Goal: Task Accomplishment & Management: Complete application form

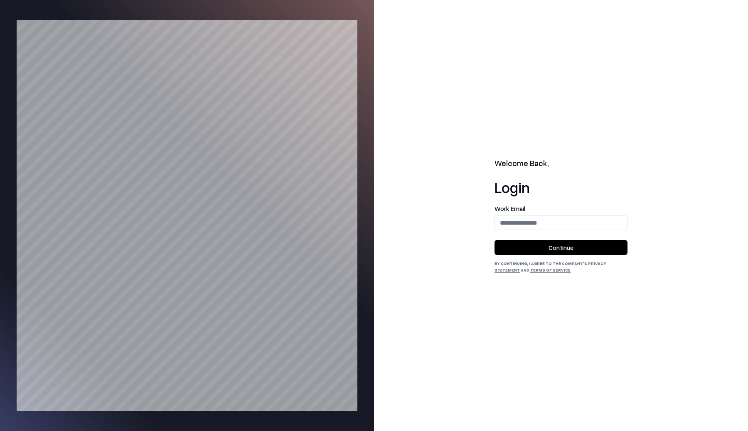
click at [525, 224] on input "email" at bounding box center [561, 222] width 132 height 15
type input "**********"
click at [531, 246] on button "Continue" at bounding box center [561, 247] width 133 height 15
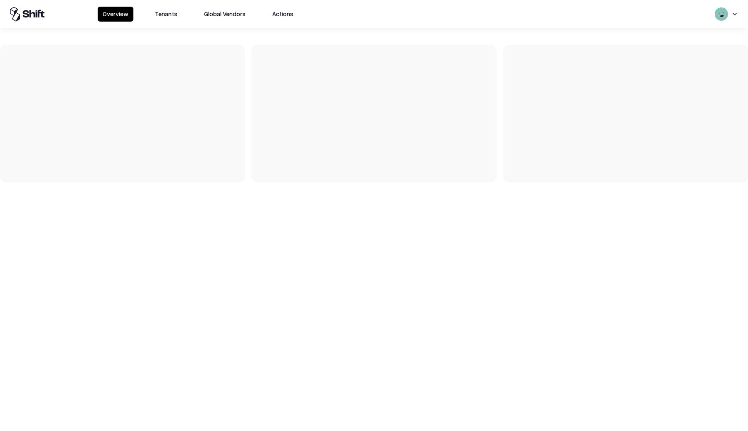
click at [163, 13] on button "Tenants" at bounding box center [166, 14] width 32 height 15
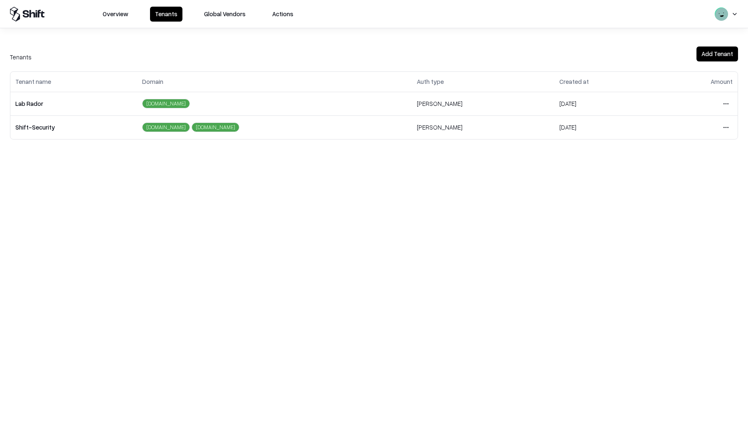
click at [724, 105] on html "Overview Tenants Global Vendors Actions Tenants Add Tenant Tenant name Domain A…" at bounding box center [374, 215] width 748 height 431
click at [657, 171] on div "Login to tenant" at bounding box center [691, 173] width 90 height 17
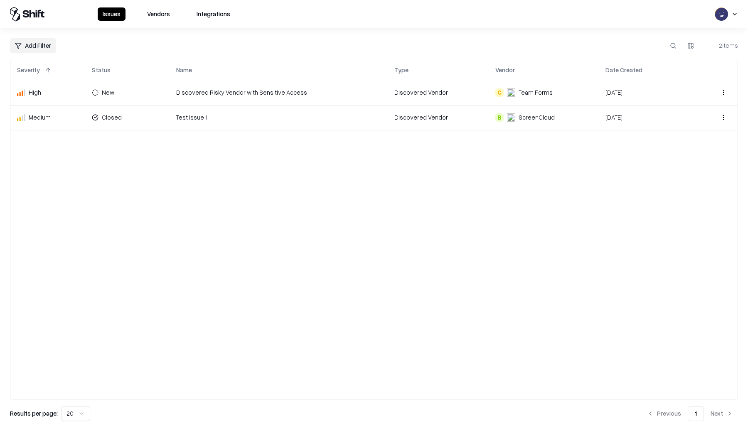
click at [525, 93] on div "Team Forms" at bounding box center [536, 92] width 34 height 9
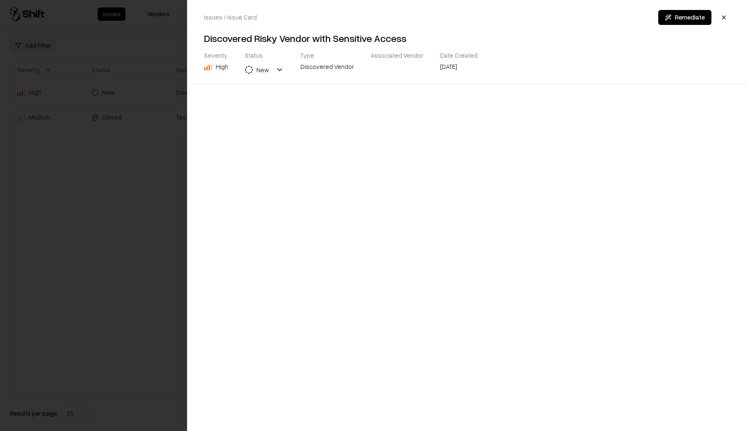
click at [166, 195] on div at bounding box center [374, 215] width 748 height 431
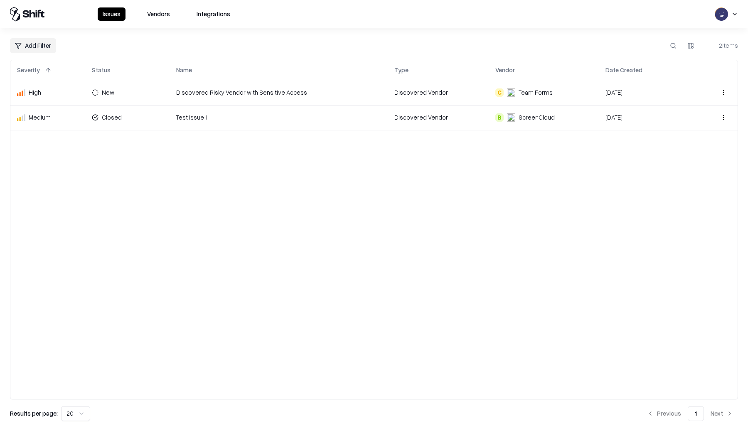
click at [514, 114] on div "ScreenCloud" at bounding box center [531, 117] width 48 height 9
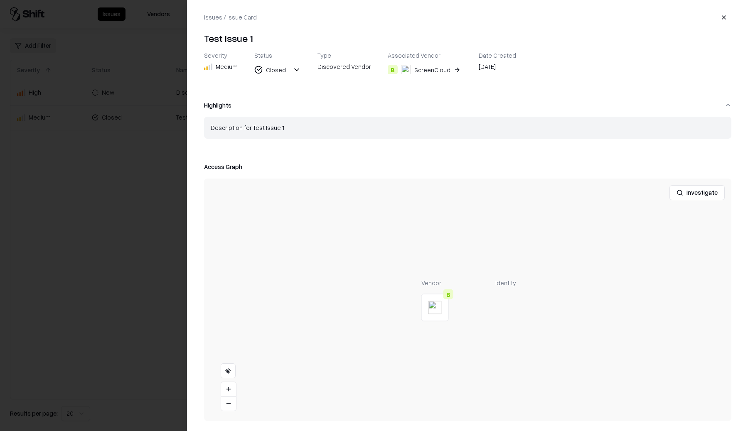
click at [524, 108] on button "Highlights" at bounding box center [467, 105] width 527 height 22
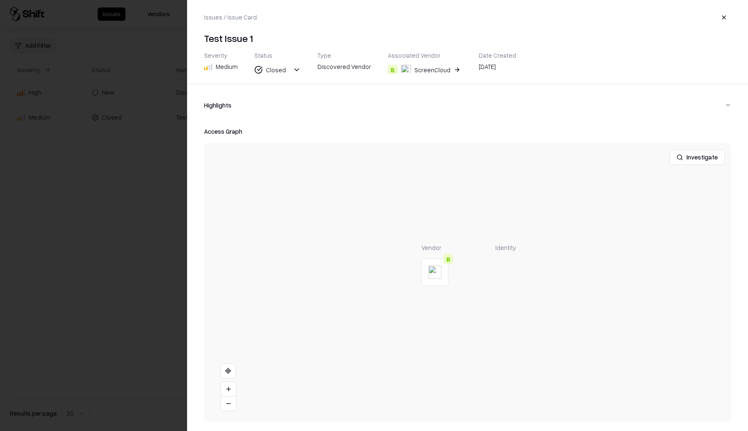
click at [523, 103] on button "Highlights" at bounding box center [467, 105] width 527 height 22
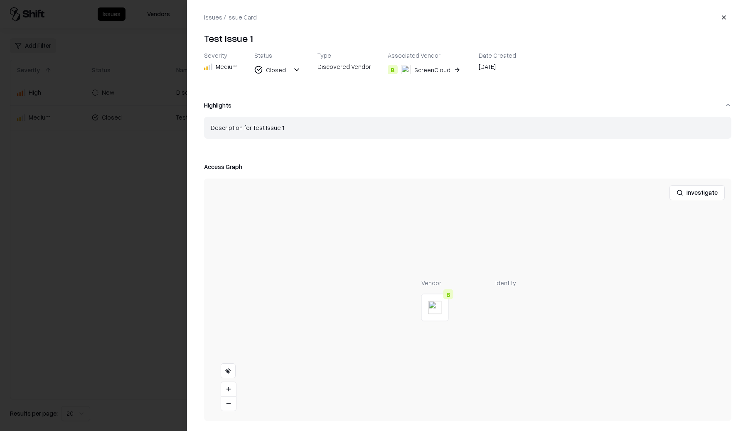
click at [168, 87] on div at bounding box center [374, 215] width 748 height 431
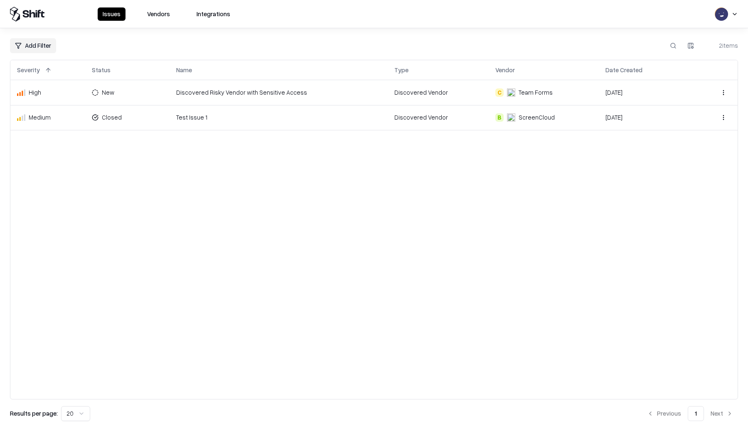
click at [688, 47] on html "Issues Vendors Integrations Add Filter 2 items Severity Status Name Type Vendor…" at bounding box center [374, 215] width 748 height 431
click at [621, 132] on div "Vendor" at bounding box center [655, 130] width 82 height 14
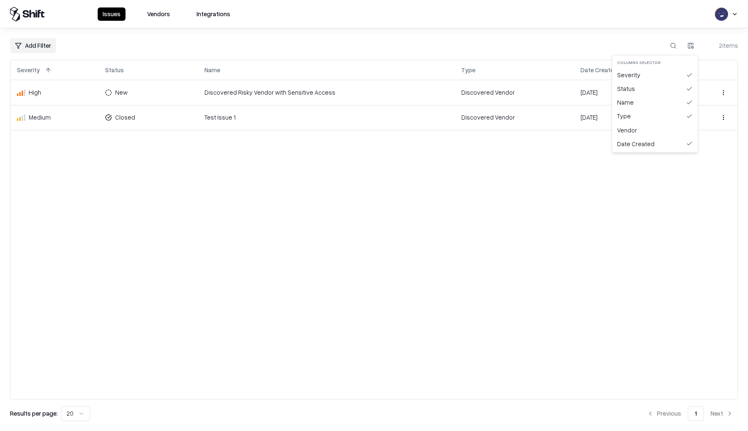
click at [691, 47] on html "Issues Vendors Integrations Add Filter 2 items Severity Status Name Type Date C…" at bounding box center [374, 215] width 748 height 431
click at [646, 130] on div "Vendor" at bounding box center [655, 130] width 82 height 14
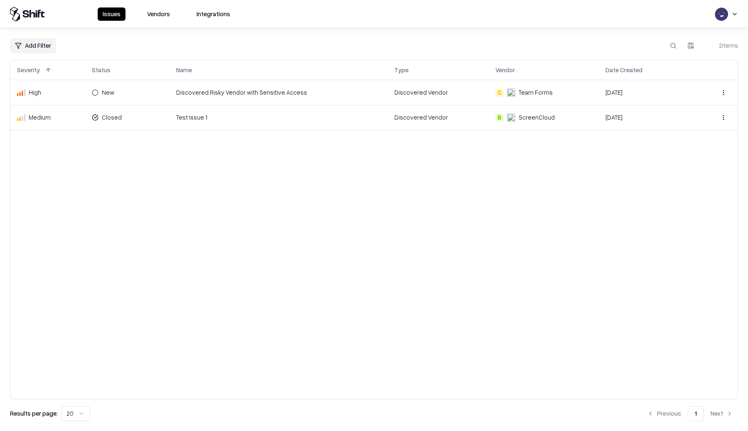
click at [632, 156] on div "Severity Status Name Type Vendor Date Created High New Discovered Risky Vendor …" at bounding box center [374, 230] width 728 height 340
click at [723, 92] on html "Issues Vendors Integrations Add Filter 2 items Severity Status Name Type Vendor…" at bounding box center [374, 215] width 748 height 431
click at [650, 175] on html "Issues Vendors Integrations Add Filter 2 items Severity Status Name Type Vendor…" at bounding box center [374, 215] width 748 height 431
click at [673, 47] on button at bounding box center [673, 45] width 15 height 15
click at [693, 47] on html "Issues Vendors Integrations Add Filter 2 items Severity Status Name Type Vendor…" at bounding box center [374, 215] width 748 height 431
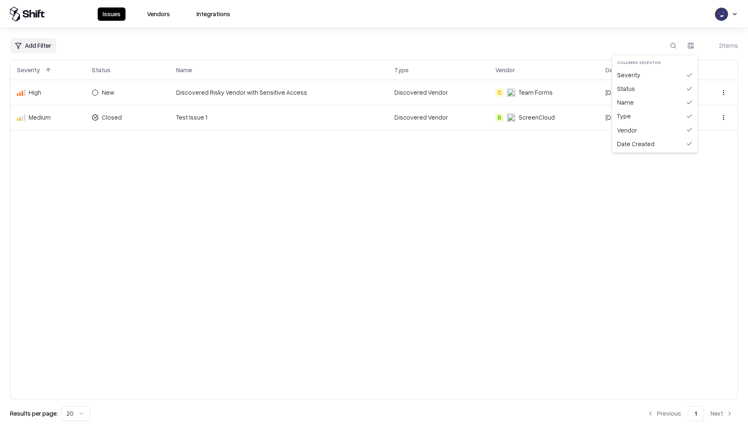
click at [588, 212] on html "Issues Vendors Integrations Add Filter 2 items Severity Status Name Type Vendor…" at bounding box center [374, 215] width 748 height 431
click at [112, 93] on html "Issues Vendors Integrations Add Filter 2 items Severity Status Name Type Vendor…" at bounding box center [374, 215] width 748 height 431
click at [125, 190] on html "Issues Vendors Integrations Add Filter 2 items Severity Status Name Type Vendor…" at bounding box center [374, 215] width 748 height 431
click at [298, 95] on td "Discovered Risky Vendor with Sensitive Access" at bounding box center [279, 92] width 218 height 25
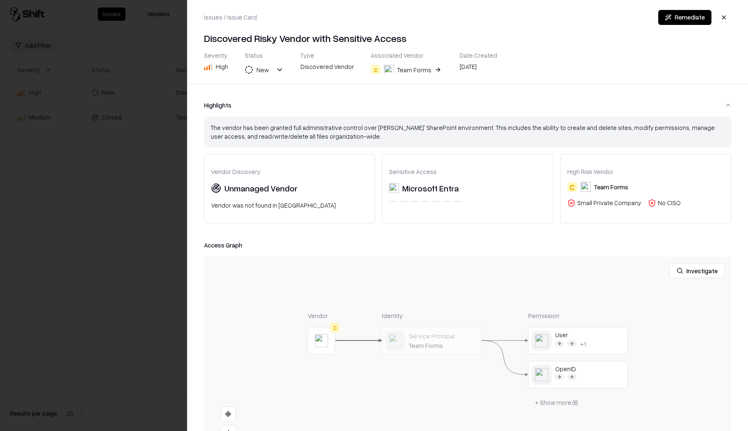
click at [265, 71] on div "New" at bounding box center [262, 70] width 12 height 9
click at [699, 16] on button "Remediate" at bounding box center [684, 17] width 53 height 15
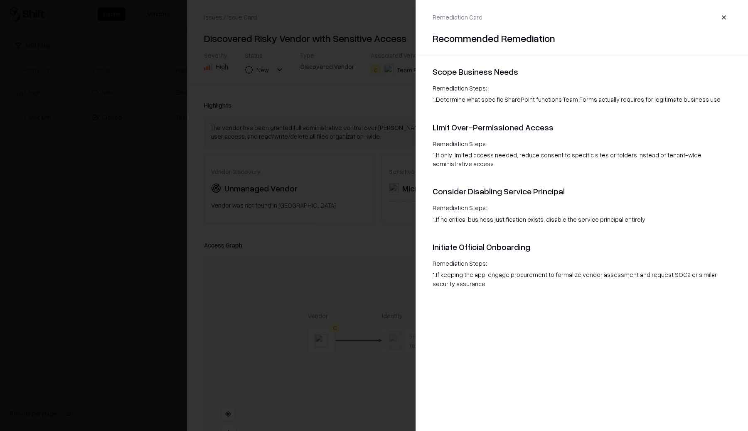
click at [359, 141] on div at bounding box center [374, 215] width 748 height 431
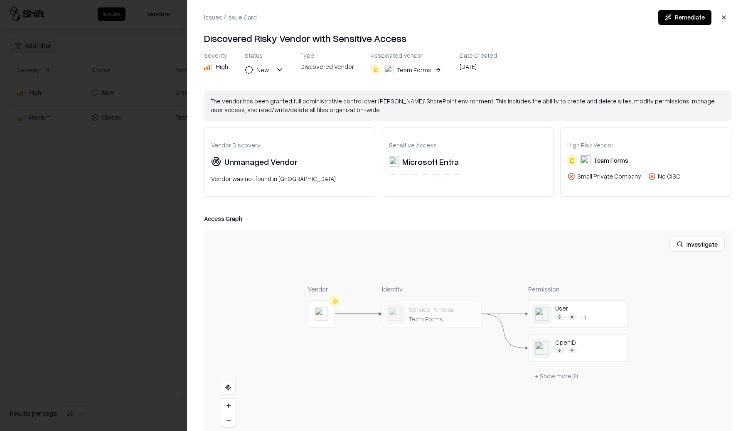
scroll to position [31, 0]
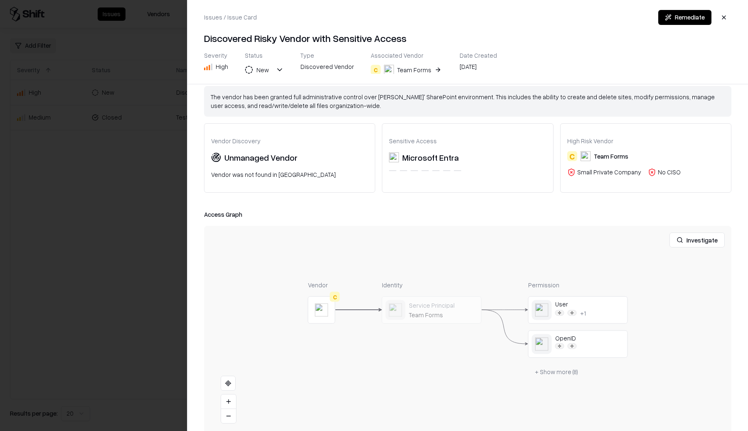
click at [549, 377] on button "+ Show more ( 8 )" at bounding box center [556, 371] width 57 height 15
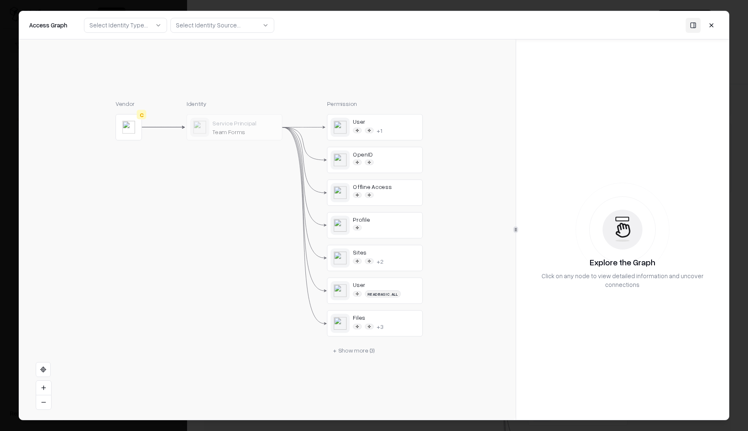
click at [147, 25] on button "Select Identity Type..." at bounding box center [125, 24] width 83 height 15
click at [221, 20] on button "Select Identity Source..." at bounding box center [222, 24] width 104 height 15
click at [221, 21] on div "Select Identity Source..." at bounding box center [208, 25] width 65 height 9
click at [287, 62] on div "Vendor C Identity Service Principal Team Forms Permission User + 1 OpenID Offli…" at bounding box center [267, 229] width 497 height 381
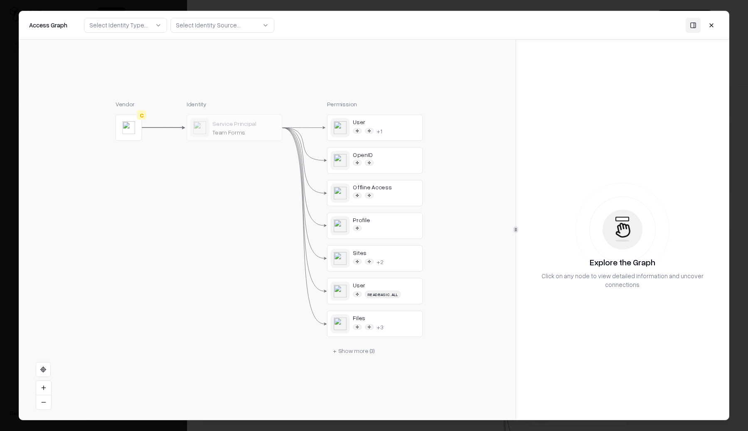
click at [352, 348] on button "+ Show more ( 3 )" at bounding box center [354, 351] width 54 height 15
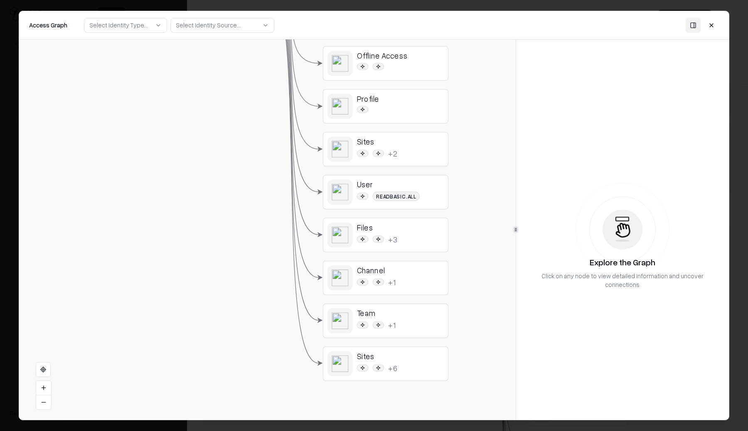
click at [379, 317] on div "Team" at bounding box center [400, 313] width 87 height 10
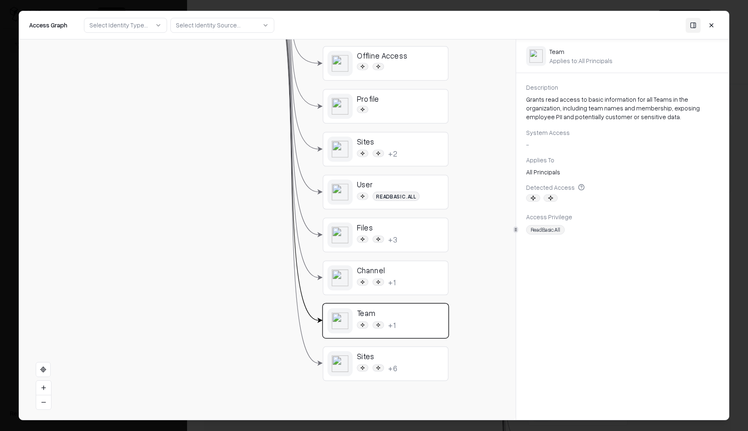
click at [710, 27] on button at bounding box center [711, 24] width 15 height 15
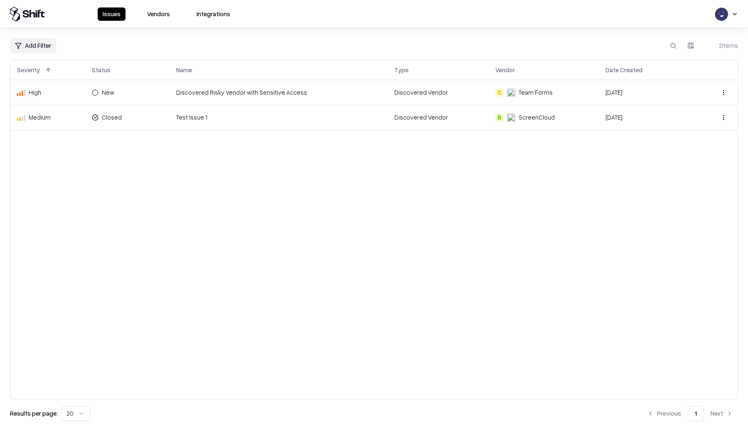
click at [154, 17] on button "Vendors" at bounding box center [158, 13] width 33 height 13
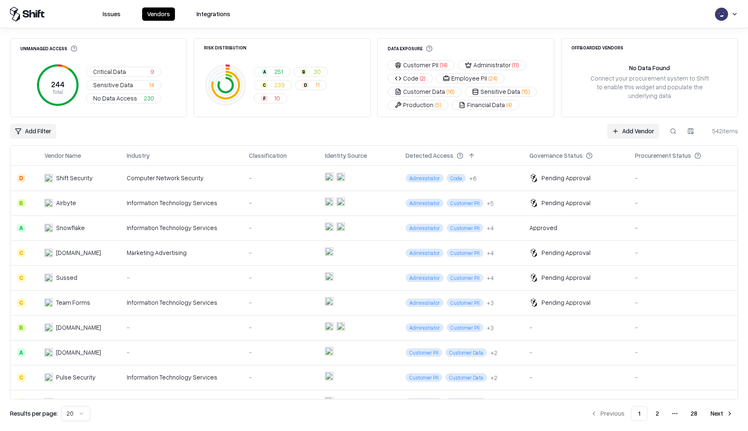
click at [670, 131] on button at bounding box center [673, 131] width 15 height 15
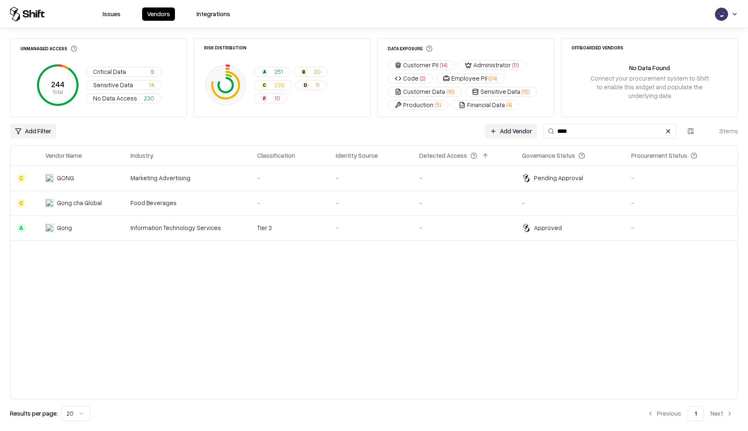
type input "****"
click at [216, 234] on td "Information Technology Services" at bounding box center [187, 228] width 127 height 25
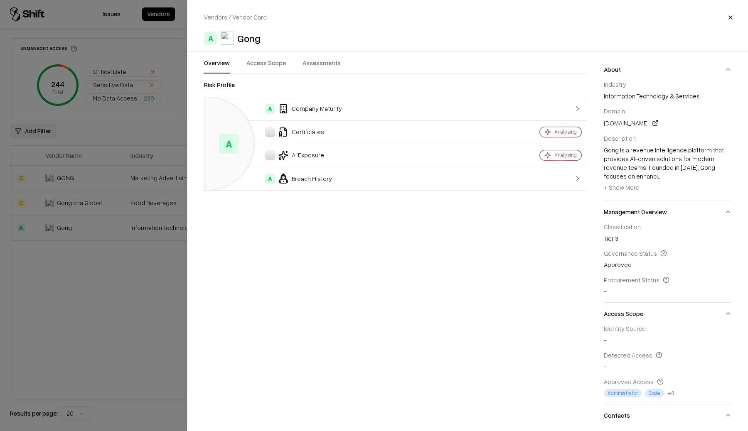
click at [325, 65] on button "Assessments" at bounding box center [322, 66] width 38 height 15
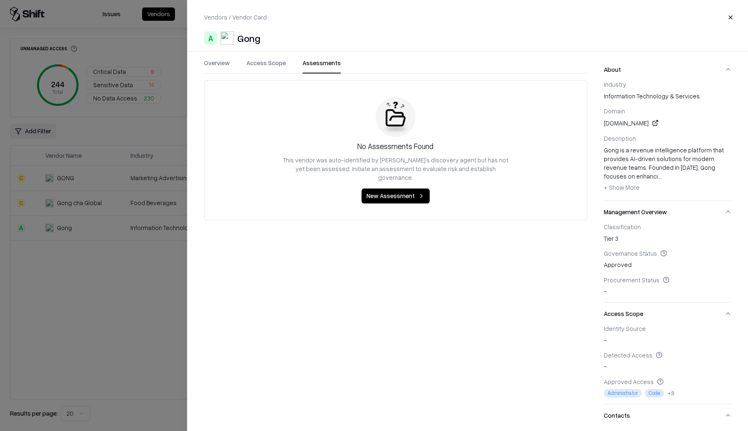
click at [325, 65] on button "Assessments" at bounding box center [322, 66] width 38 height 15
click at [272, 60] on button "Access Scope" at bounding box center [265, 66] width 39 height 15
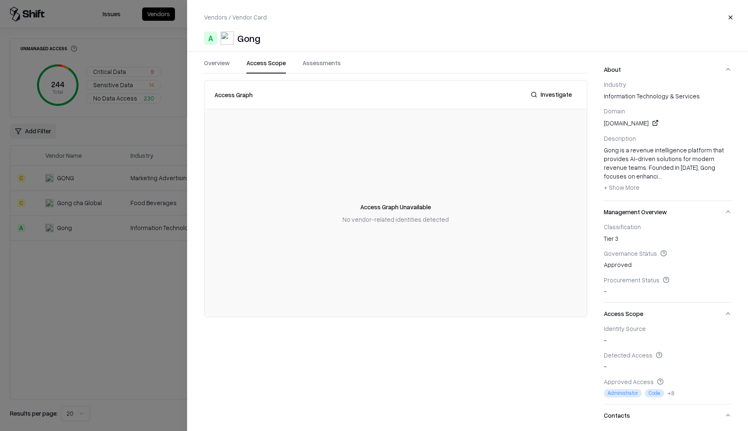
click at [226, 65] on button "Overview" at bounding box center [217, 66] width 26 height 15
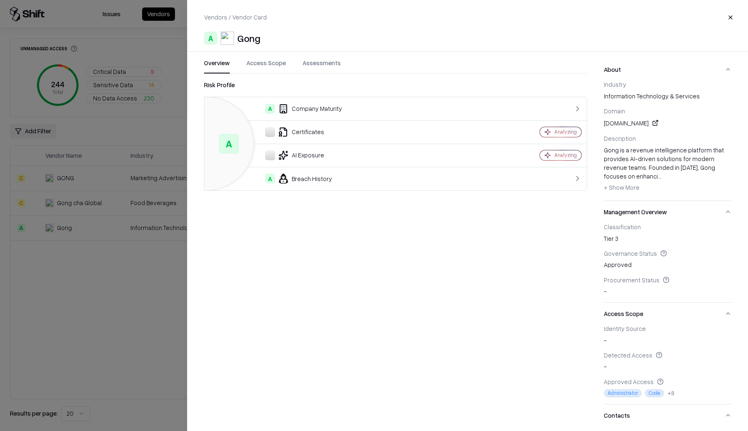
click at [650, 124] on link at bounding box center [655, 123] width 10 height 10
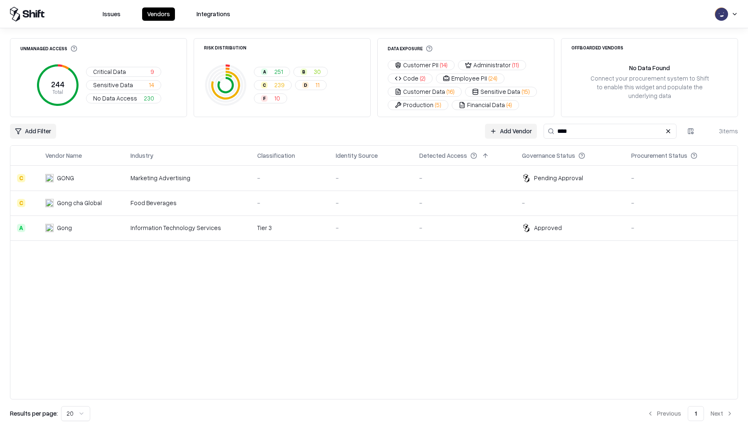
click at [55, 130] on html "Issues Vendors Integrations Unmanaged Access 244 Total Critical Data 9 Sensitiv…" at bounding box center [374, 215] width 748 height 431
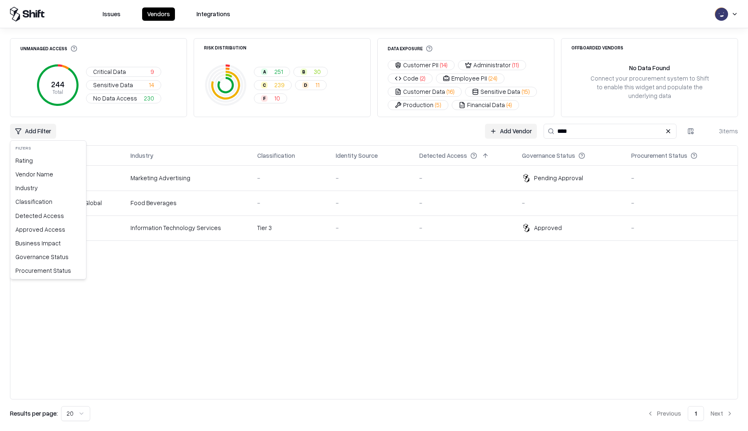
click at [38, 258] on div "Governance Status" at bounding box center [48, 257] width 72 height 14
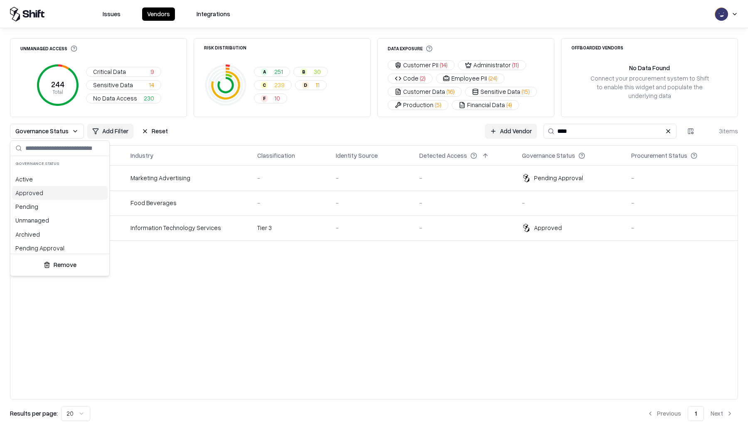
click at [44, 193] on div "Approved" at bounding box center [60, 193] width 96 height 14
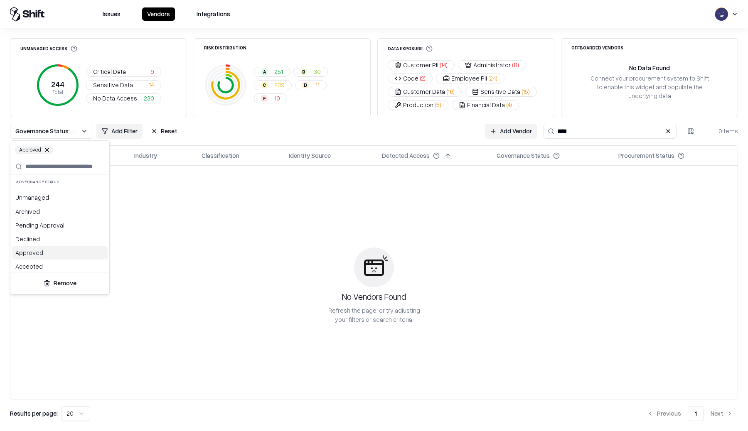
scroll to position [44, 0]
click at [50, 250] on div "Approved" at bounding box center [60, 250] width 96 height 14
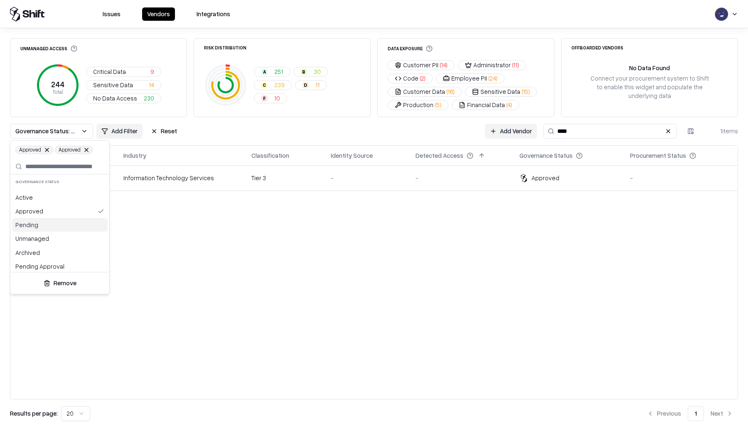
click at [136, 231] on html "Issues Vendors Integrations Unmanaged Access 244 Total Critical Data 9 Sensitiv…" at bounding box center [374, 215] width 748 height 431
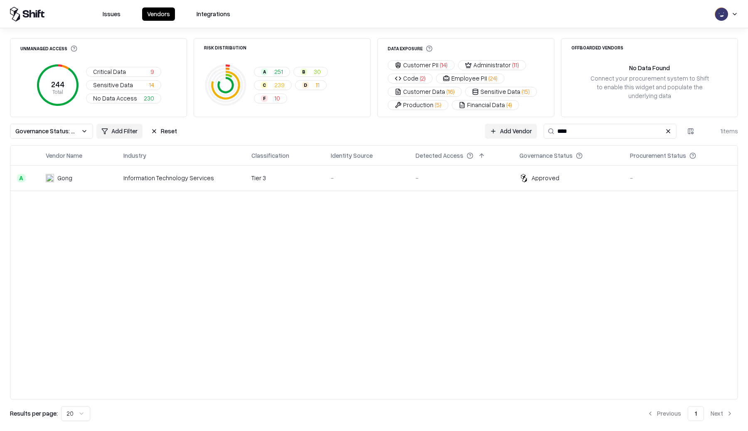
click at [143, 179] on div "Information Technology Services" at bounding box center [180, 178] width 115 height 9
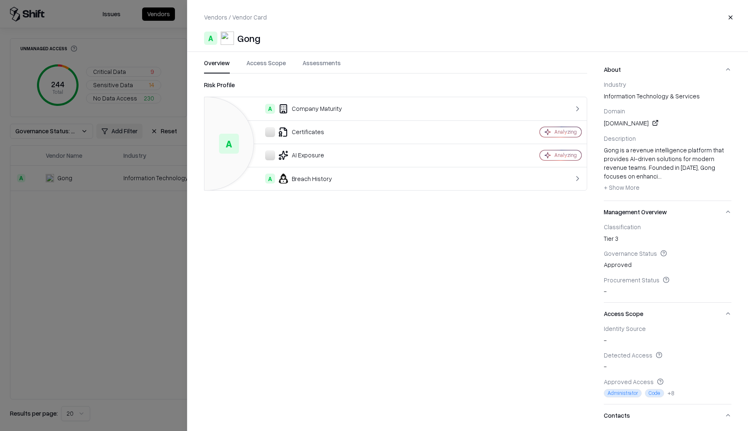
click at [630, 187] on span "+ Show More" at bounding box center [622, 187] width 36 height 7
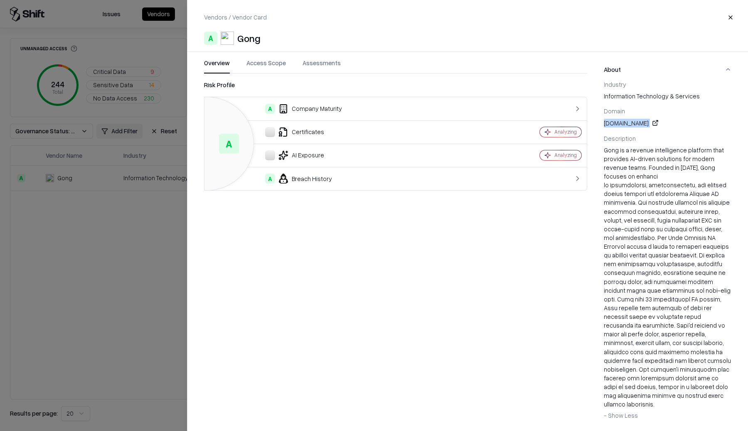
drag, startPoint x: 603, startPoint y: 121, endPoint x: 620, endPoint y: 128, distance: 18.6
click at [620, 128] on div "Overview Access Scope Assessments Risk Profile A A Company Maturity Certificate…" at bounding box center [467, 240] width 561 height 363
copy div "gong.io"
click at [160, 239] on div at bounding box center [374, 215] width 748 height 431
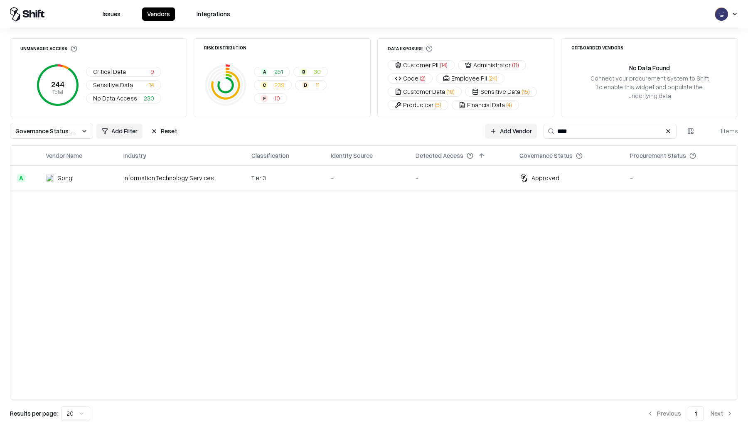
click at [516, 129] on link "Add Vendor" at bounding box center [511, 131] width 52 height 15
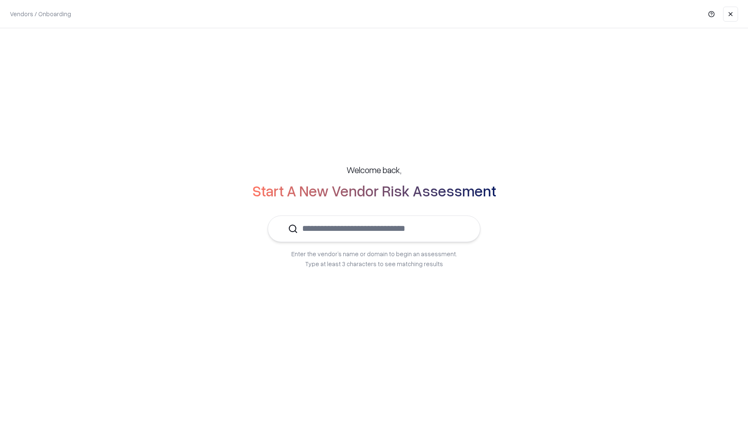
click at [396, 232] on input "text" at bounding box center [379, 228] width 162 height 25
paste input "*******"
click at [394, 234] on input "*******" at bounding box center [362, 228] width 179 height 25
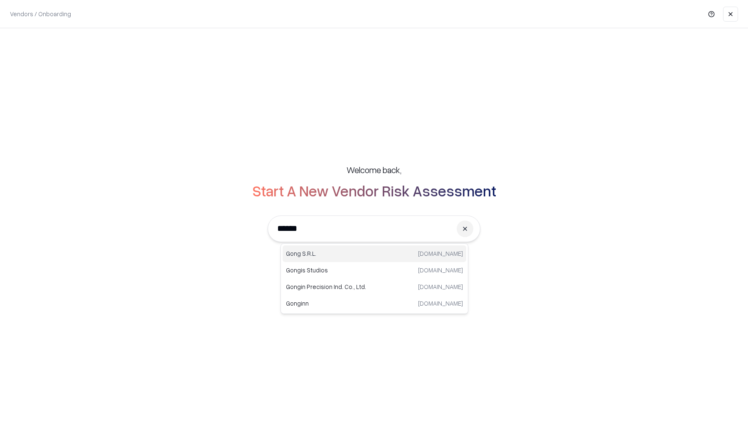
click at [368, 235] on input "******" at bounding box center [362, 228] width 179 height 25
click at [320, 317] on p "Test IO" at bounding box center [330, 320] width 89 height 9
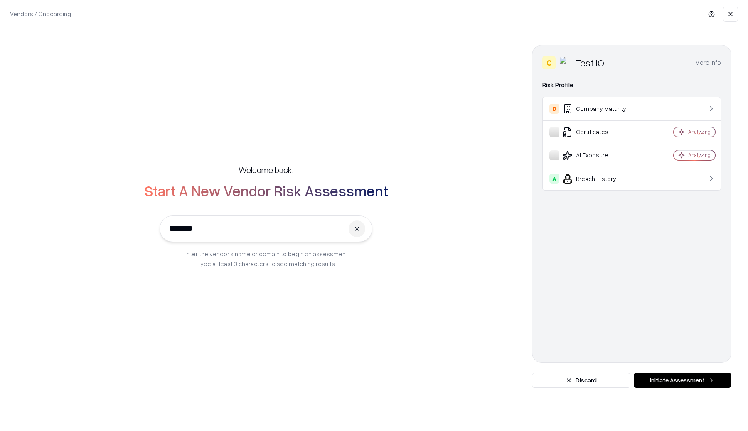
type input "*******"
click at [657, 381] on button "Initiate Assessment" at bounding box center [683, 380] width 98 height 15
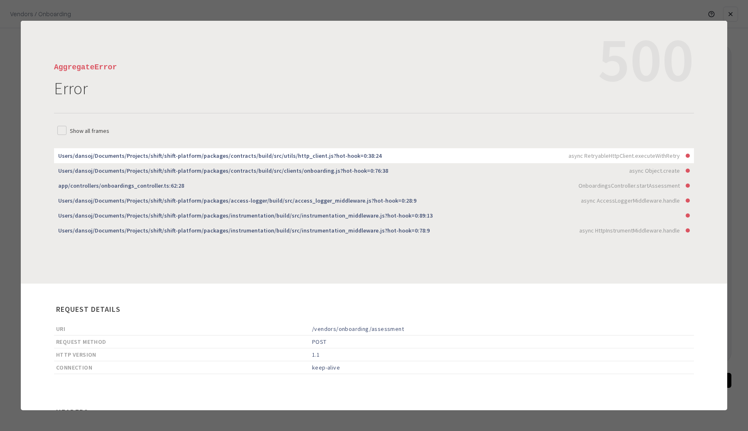
click at [591, 13] on div at bounding box center [374, 215] width 748 height 431
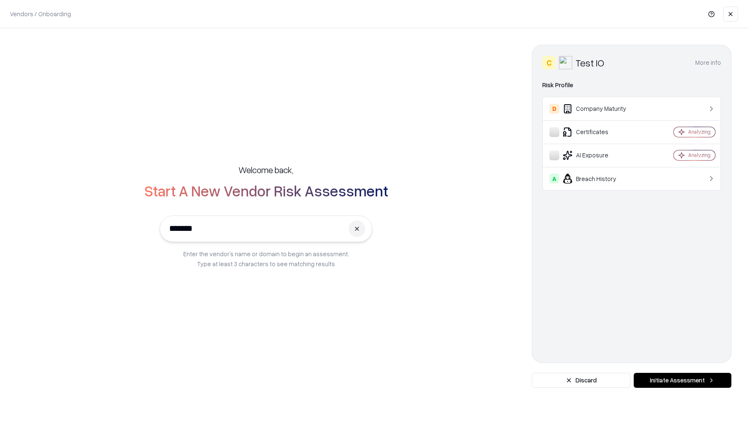
click at [597, 178] on div "A Breach History" at bounding box center [598, 179] width 99 height 10
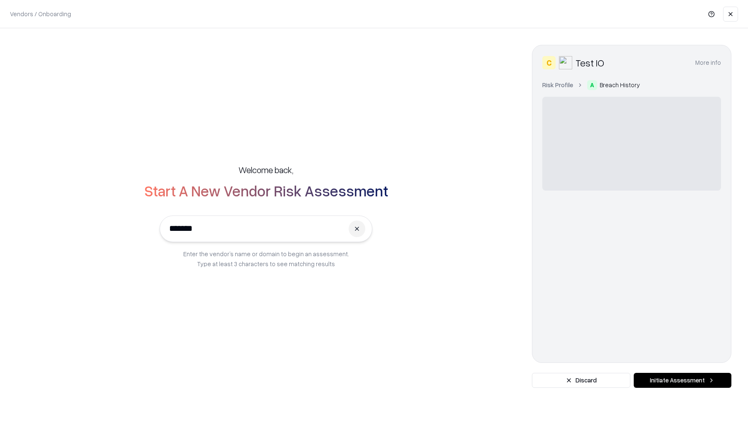
click at [581, 379] on button "Discard" at bounding box center [581, 380] width 98 height 15
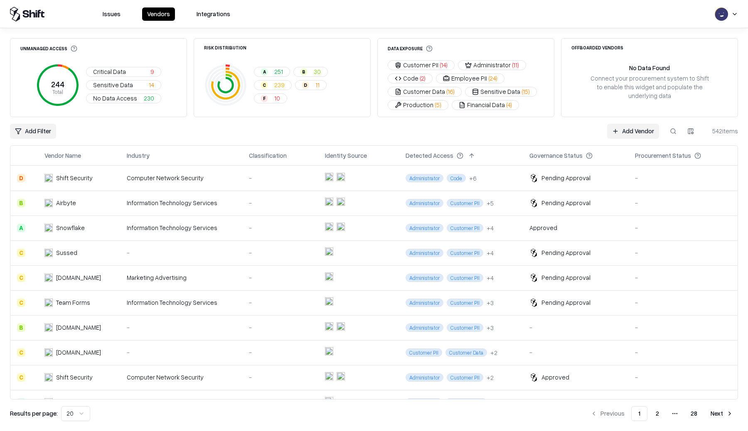
click at [634, 130] on link "Add Vendor" at bounding box center [633, 131] width 52 height 15
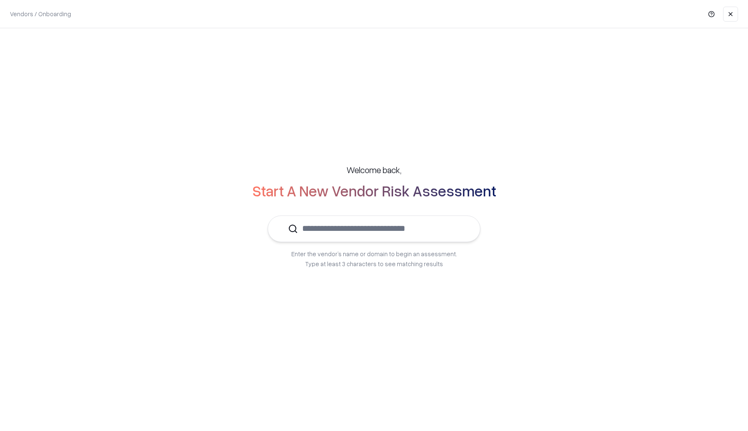
click at [451, 235] on input "text" at bounding box center [379, 228] width 162 height 25
type input "*"
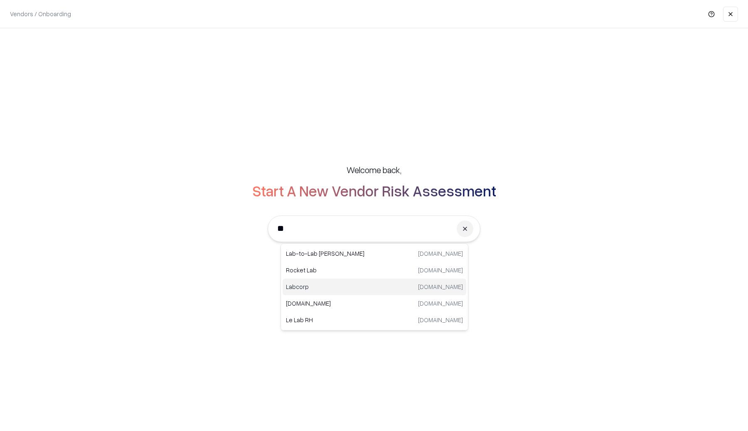
type input "*"
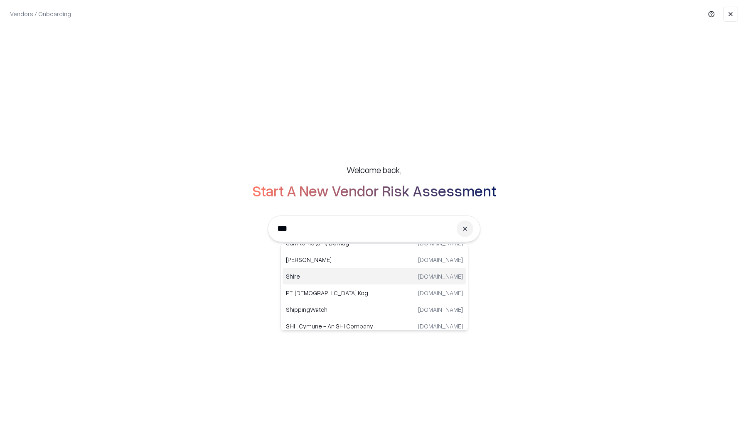
click at [361, 275] on div "Shire shire.com" at bounding box center [375, 276] width 184 height 17
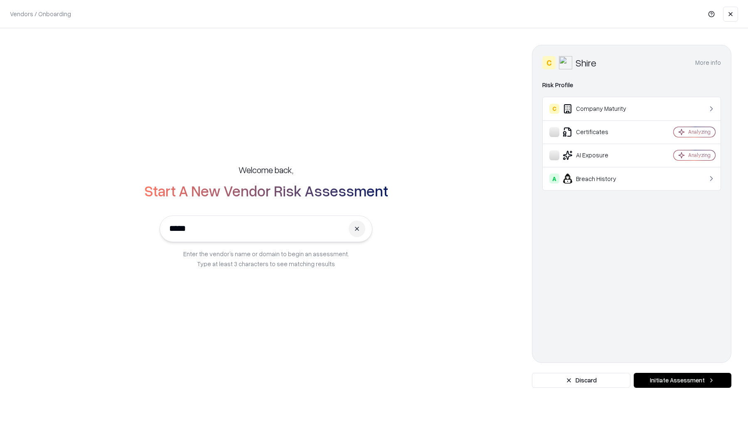
type input "*****"
click at [361, 229] on button at bounding box center [357, 229] width 17 height 17
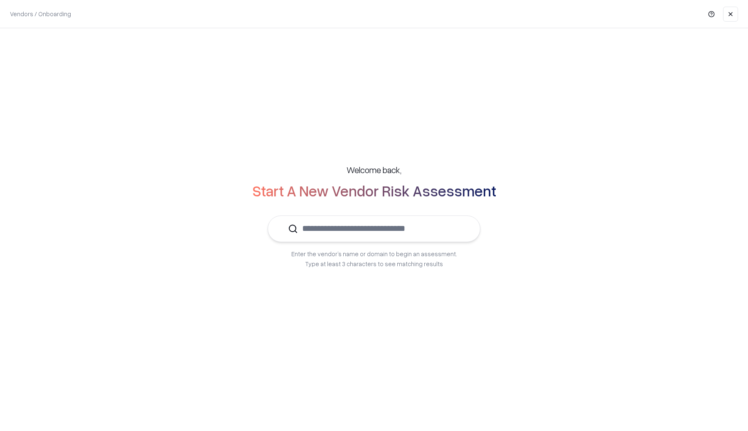
click at [341, 233] on input "text" at bounding box center [379, 228] width 162 height 25
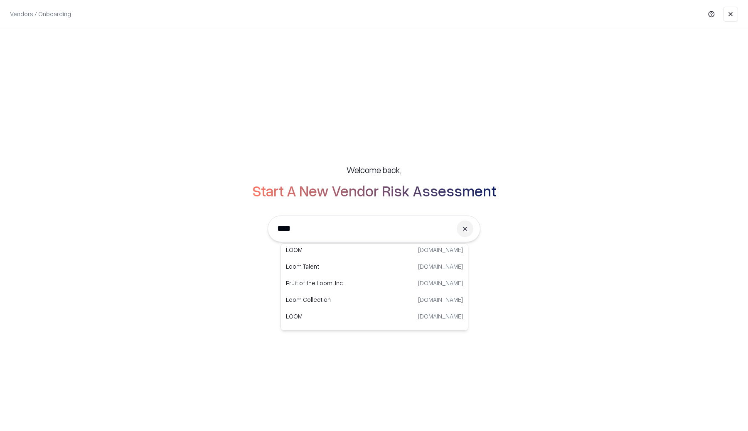
scroll to position [83, 0]
click at [336, 303] on p "LOOM" at bounding box center [330, 303] width 89 height 9
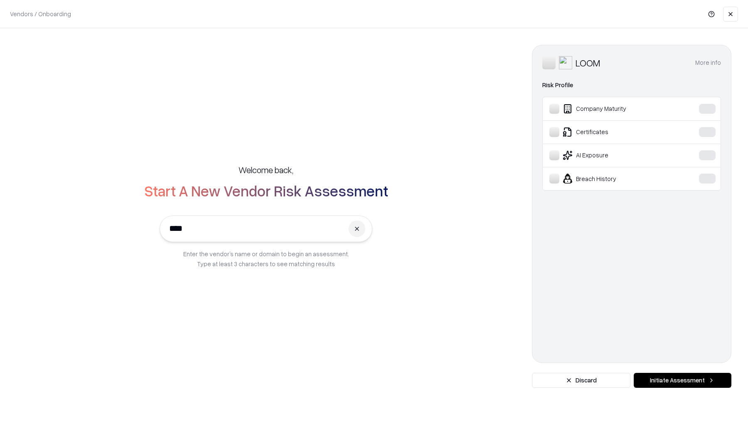
type input "****"
click at [575, 381] on button "Discard" at bounding box center [581, 380] width 98 height 15
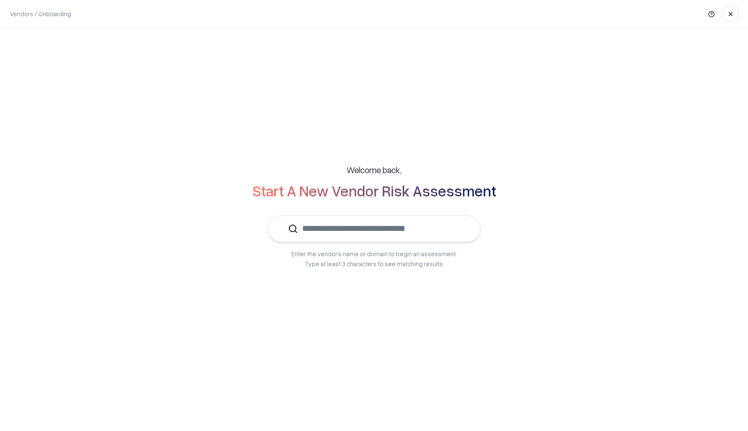
click at [376, 234] on input "text" at bounding box center [379, 228] width 162 height 25
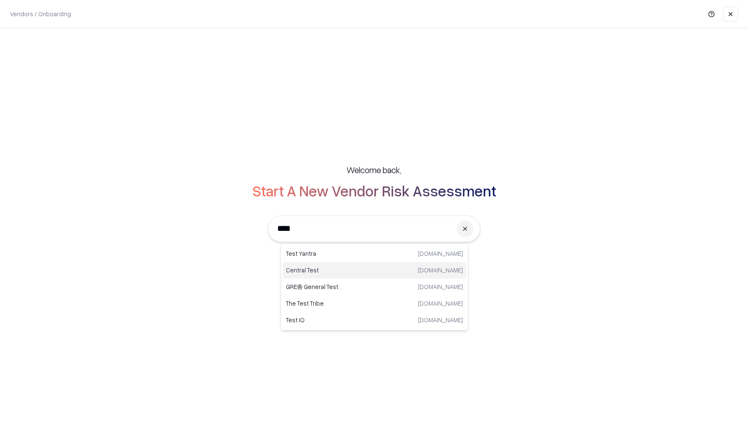
click at [360, 275] on div "Central Test centraltest.com" at bounding box center [375, 270] width 184 height 17
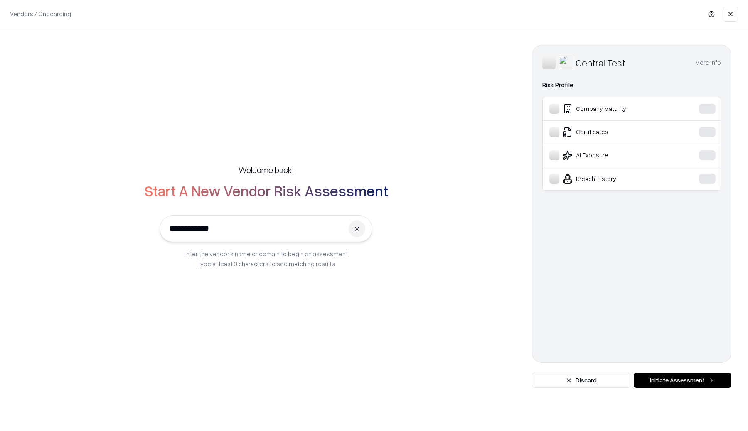
type input "**********"
click at [358, 231] on button at bounding box center [357, 229] width 17 height 17
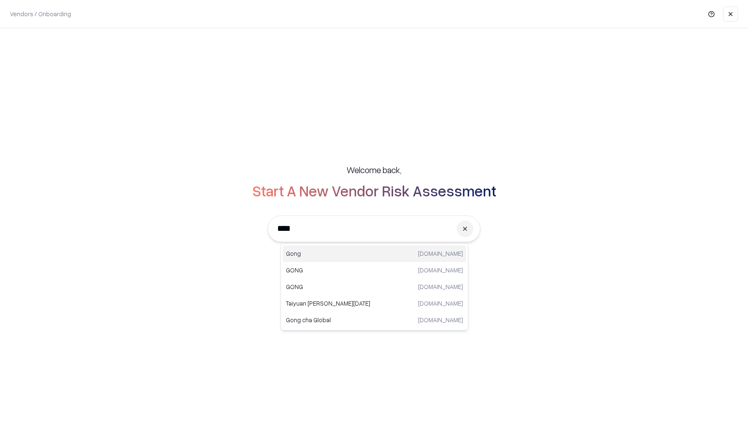
click at [314, 257] on p "Gong" at bounding box center [330, 253] width 89 height 9
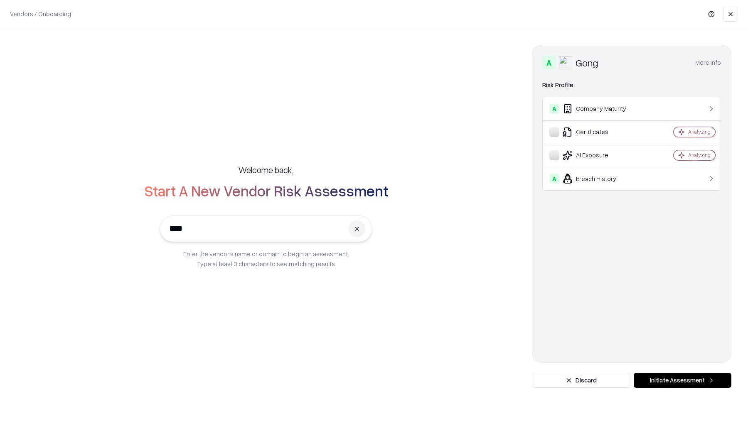
type input "****"
click at [567, 379] on button "Discard" at bounding box center [581, 380] width 98 height 15
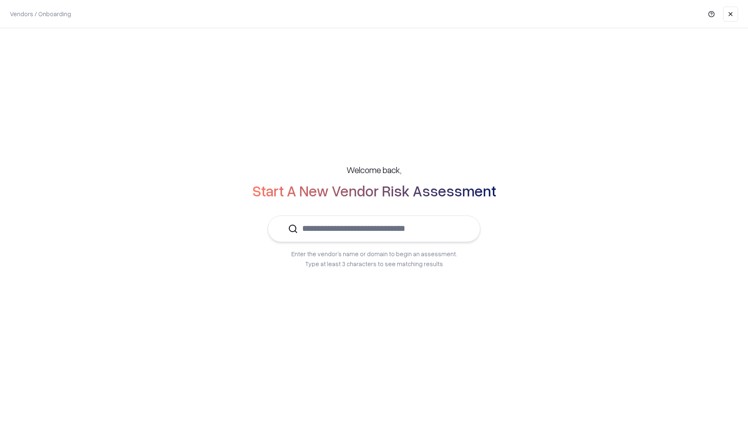
click at [372, 231] on input "text" at bounding box center [379, 228] width 162 height 25
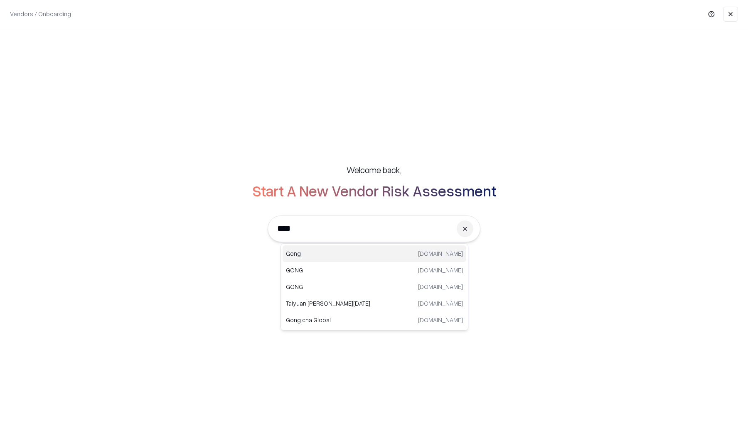
type input "****"
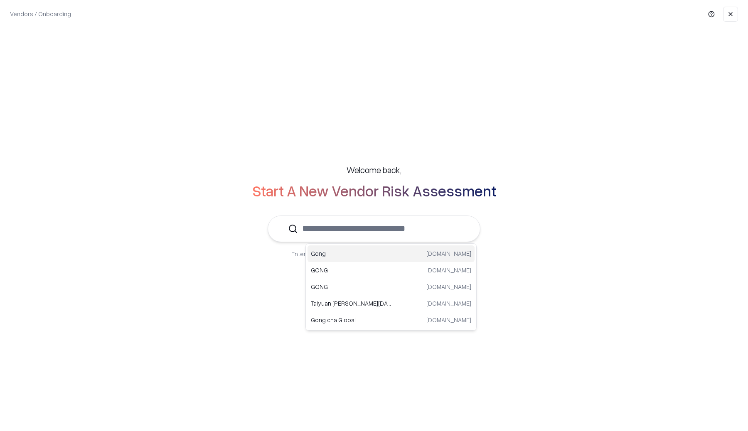
click at [194, 263] on div "Welcome back, Start A New Vendor Risk Assessment Enter the vendor’s name or dom…" at bounding box center [374, 217] width 715 height 138
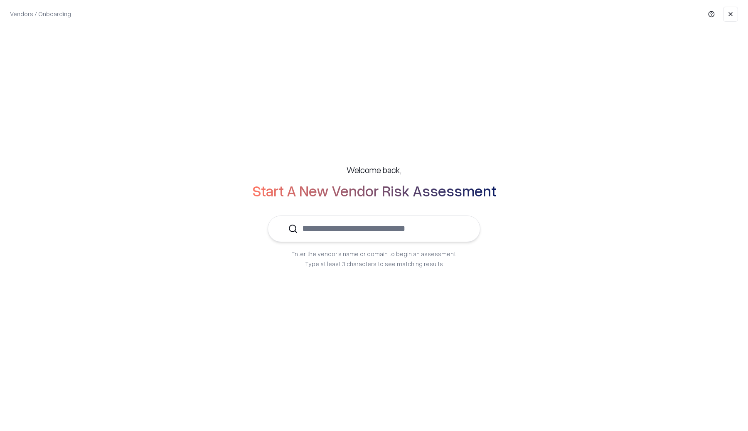
click at [324, 229] on input "text" at bounding box center [379, 228] width 162 height 25
click at [330, 254] on p "ONDiGO (acquired by Gong.io)" at bounding box center [330, 253] width 89 height 9
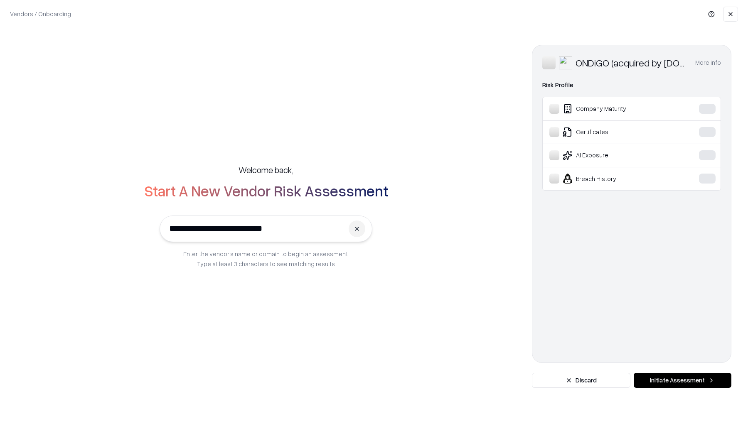
click at [309, 233] on input "**********" at bounding box center [254, 228] width 179 height 25
type input "**********"
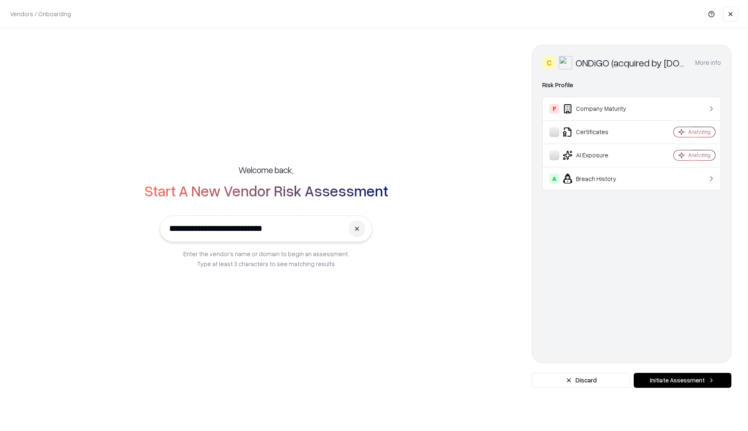
click at [359, 231] on button at bounding box center [357, 229] width 17 height 17
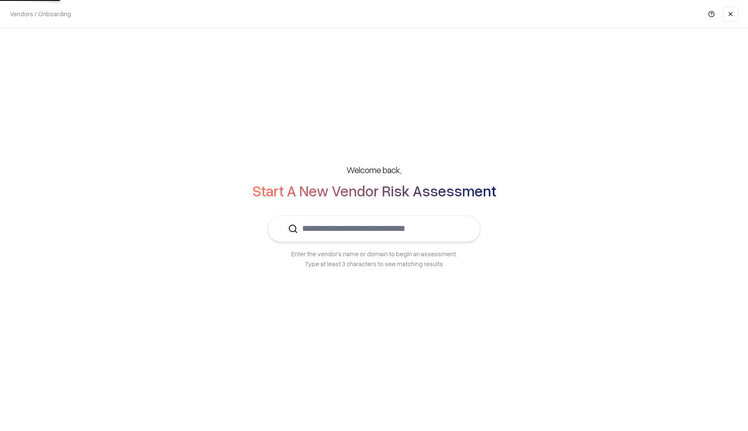
click at [309, 233] on input "text" at bounding box center [379, 228] width 162 height 25
type input "***"
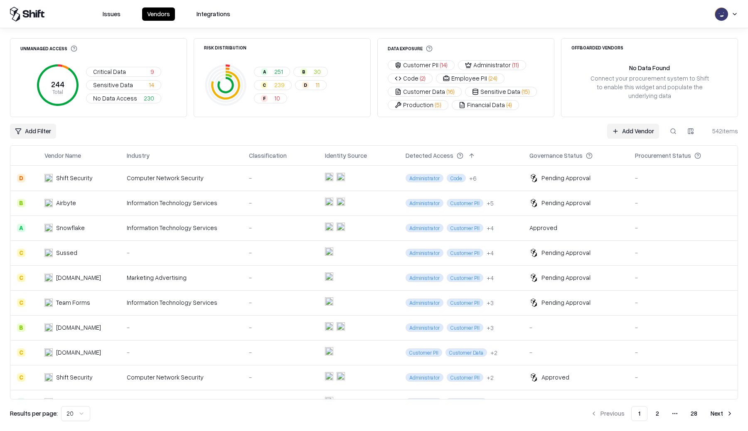
click at [674, 130] on button at bounding box center [673, 131] width 15 height 15
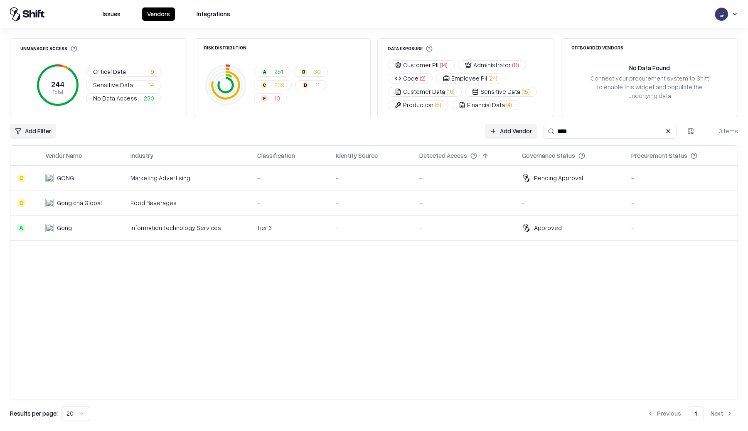
type input "****"
click at [64, 226] on div "Gong" at bounding box center [64, 228] width 15 height 9
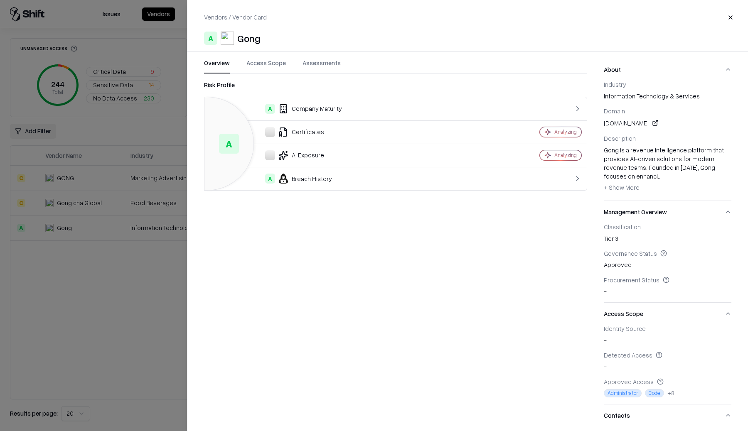
click at [438, 204] on div "Risk Profile A A Company Maturity Certificates Analyzing AI Exposure Analyzing …" at bounding box center [395, 250] width 383 height 341
click at [269, 61] on button "Access Scope" at bounding box center [265, 66] width 39 height 15
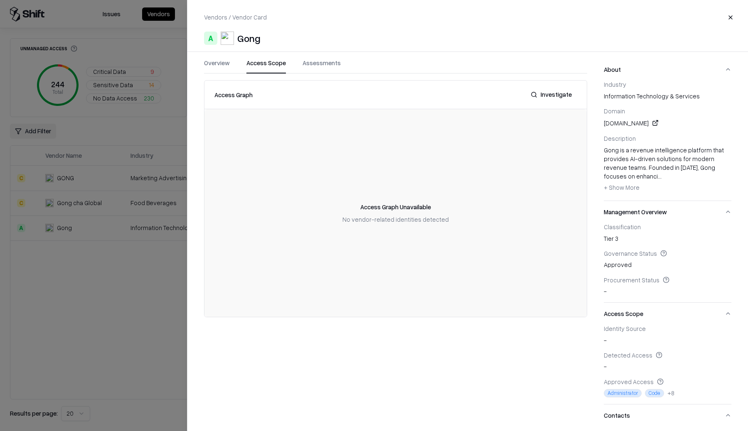
click at [320, 58] on div "Vendors / Vendor Card Close A Gong Overview Access Scope Assessments Access Gra…" at bounding box center [467, 215] width 561 height 431
click at [320, 65] on button "Assessments" at bounding box center [322, 66] width 38 height 15
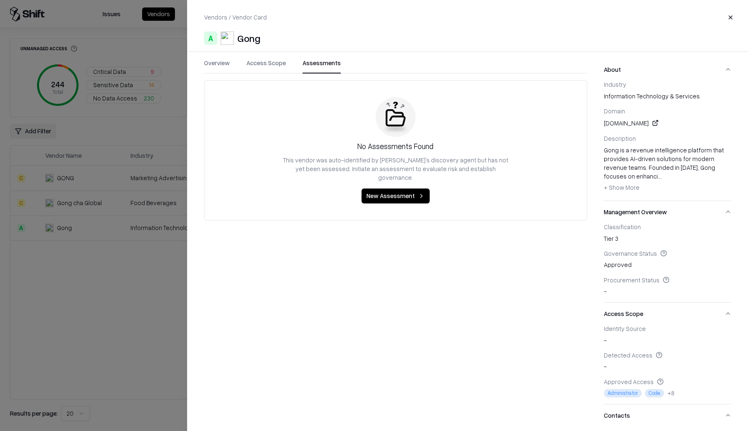
click at [390, 189] on button "New Assessment" at bounding box center [396, 196] width 68 height 15
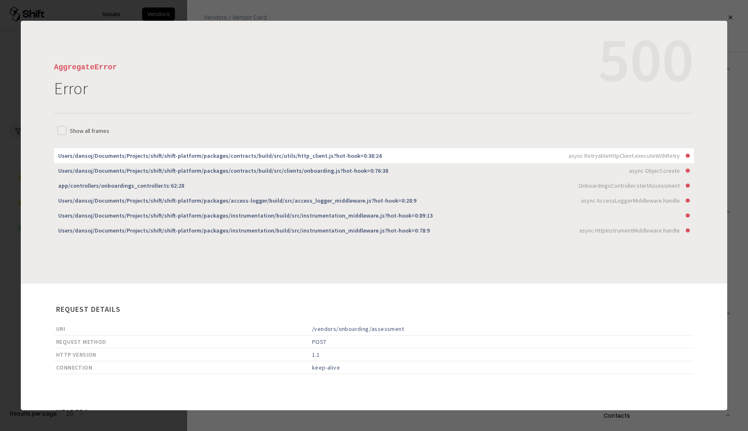
click at [733, 18] on button "Close" at bounding box center [730, 17] width 15 height 15
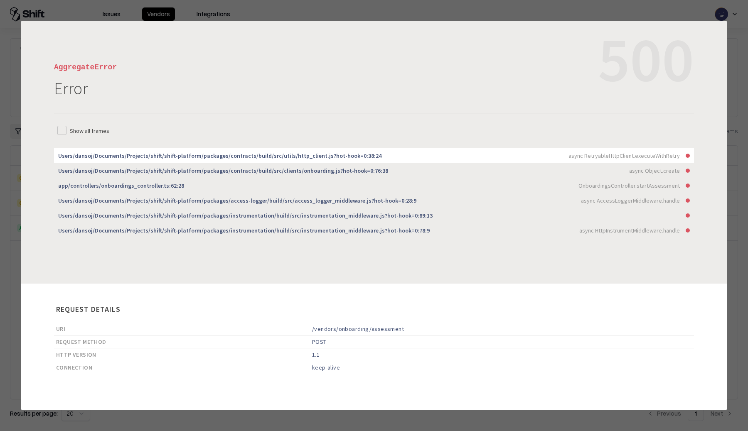
click at [665, 12] on div at bounding box center [374, 215] width 748 height 431
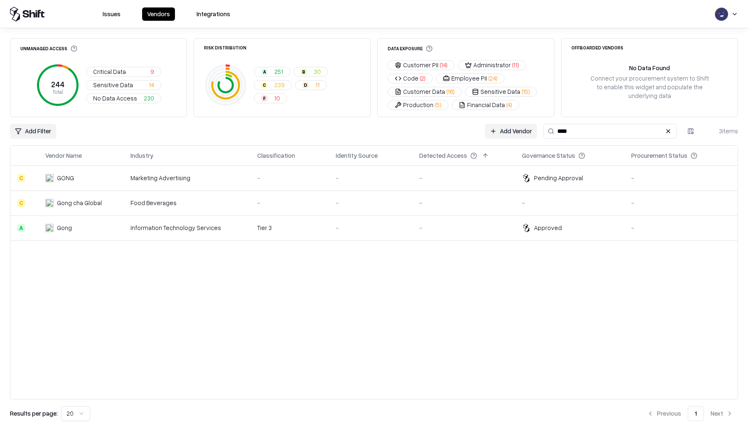
click at [501, 133] on link "Add Vendor" at bounding box center [511, 131] width 52 height 15
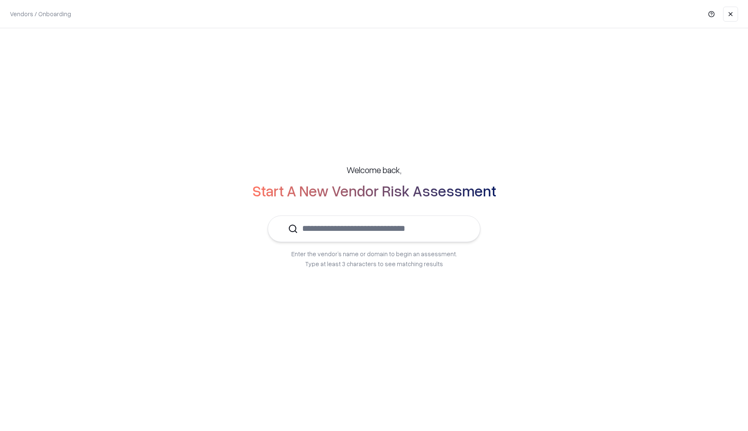
click at [391, 227] on input "text" at bounding box center [379, 228] width 162 height 25
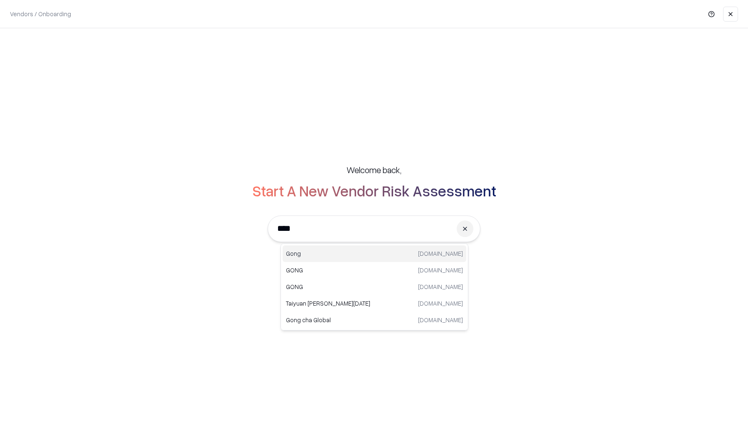
click at [359, 258] on p "Gong" at bounding box center [330, 253] width 89 height 9
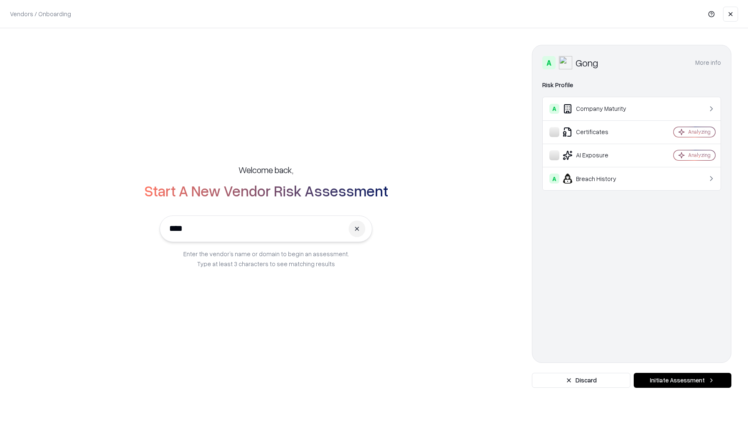
click at [325, 227] on input "****" at bounding box center [254, 228] width 179 height 25
type input "****"
click at [362, 227] on button at bounding box center [357, 229] width 17 height 17
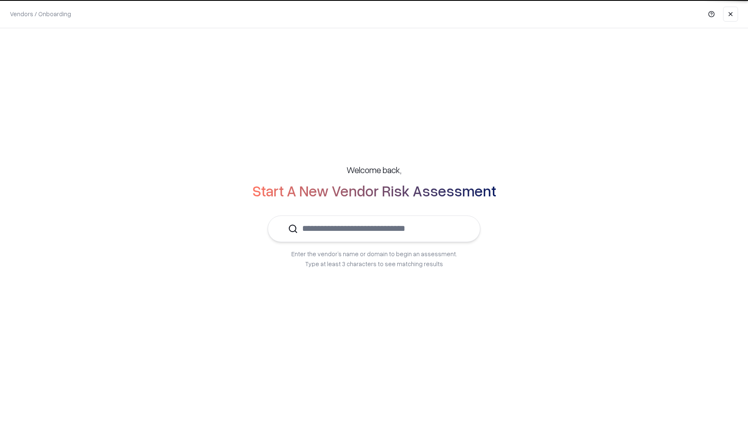
click at [328, 228] on input "text" at bounding box center [379, 228] width 162 height 25
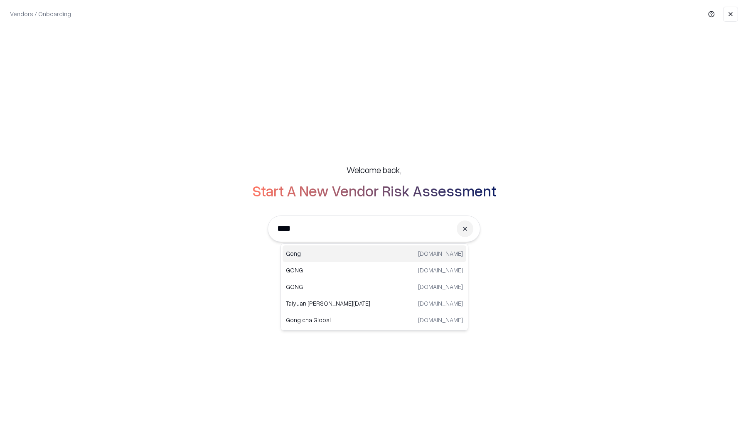
scroll to position [2, 0]
click at [308, 273] on p "GONG" at bounding box center [330, 268] width 89 height 9
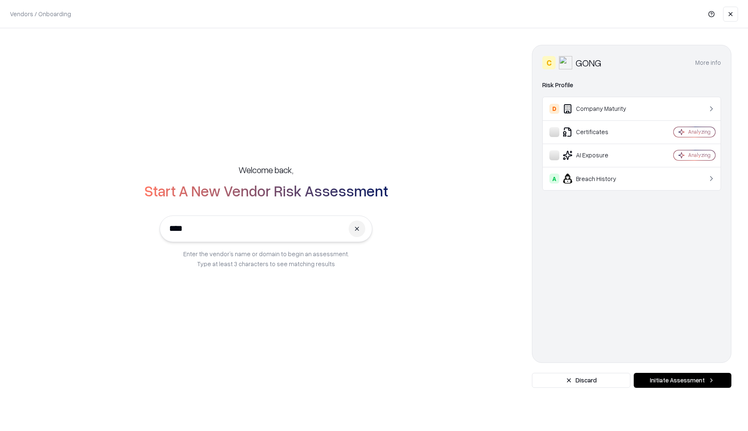
type input "****"
click at [616, 182] on div "A Breach History" at bounding box center [598, 179] width 99 height 10
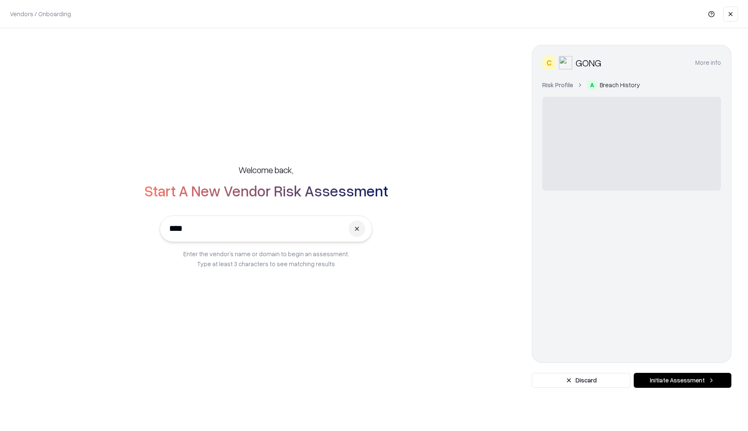
click at [305, 230] on input "****" at bounding box center [254, 228] width 179 height 25
click at [357, 228] on button at bounding box center [357, 229] width 17 height 17
